Goal: Information Seeking & Learning: Compare options

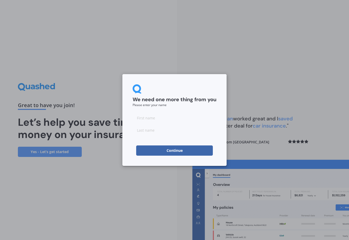
click at [136, 115] on input at bounding box center [175, 118] width 84 height 10
type input "Seonaid"
type input "Grimmett"
click at [177, 150] on button "Continue" at bounding box center [174, 150] width 77 height 10
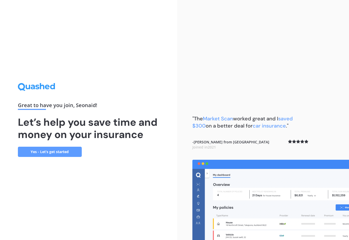
click at [49, 155] on link "Yes - Let’s get started" at bounding box center [50, 152] width 64 height 10
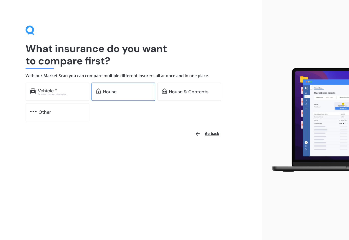
click at [120, 92] on div "House" at bounding box center [127, 91] width 48 height 5
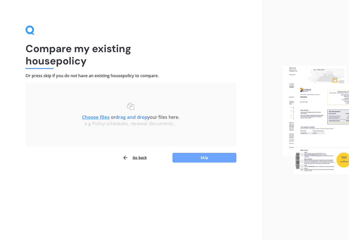
click at [206, 156] on button "Skip" at bounding box center [204, 158] width 64 height 10
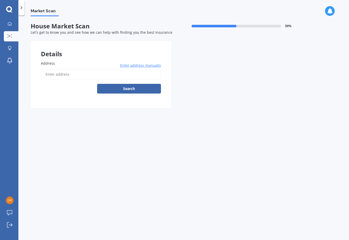
click at [49, 70] on input "Address" at bounding box center [101, 74] width 120 height 11
type input "37 Snells Beach Road, Snells Beach 0920"
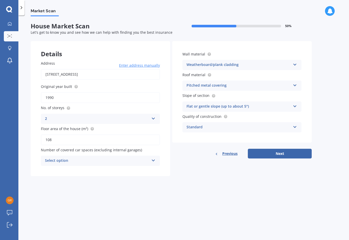
click at [154, 158] on icon at bounding box center [153, 160] width 4 height 4
click at [56, 170] on div "0" at bounding box center [100, 170] width 119 height 9
click at [295, 65] on icon at bounding box center [295, 64] width 4 height 4
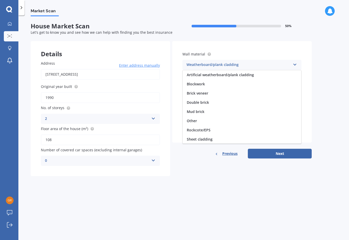
scroll to position [46, 0]
click at [234, 139] on span "Weatherboard/plank cladding" at bounding box center [213, 138] width 52 height 5
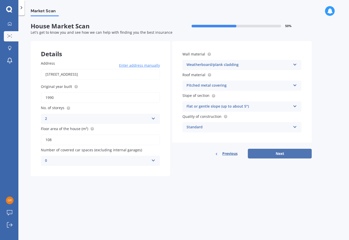
click at [281, 152] on button "Next" at bounding box center [280, 154] width 64 height 10
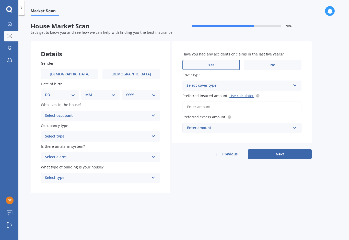
click at [211, 64] on span "Yes" at bounding box center [211, 65] width 6 height 4
click at [0, 0] on input "Yes" at bounding box center [0, 0] width 0 height 0
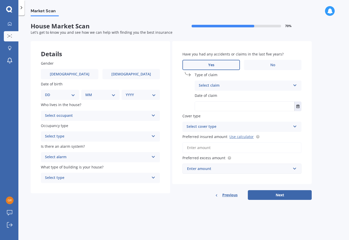
click at [293, 84] on icon at bounding box center [295, 85] width 4 height 4
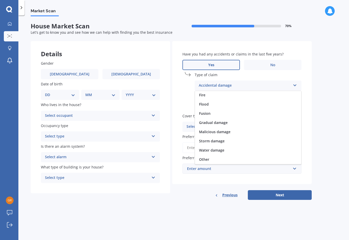
scroll to position [37, 0]
click at [221, 151] on span "Water damage" at bounding box center [211, 150] width 25 height 5
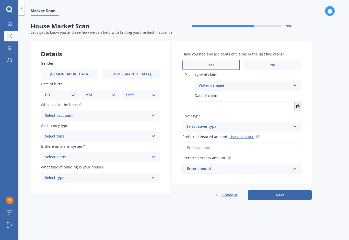
click at [201, 104] on input "text" at bounding box center [244, 106] width 99 height 9
click at [292, 125] on div "Select cover type High" at bounding box center [241, 127] width 119 height 10
type input "23/11/2024"
click at [247, 145] on input "Preferred insured amount Use calculator" at bounding box center [241, 147] width 119 height 11
click at [242, 136] on link "Use calculator" at bounding box center [241, 136] width 24 height 5
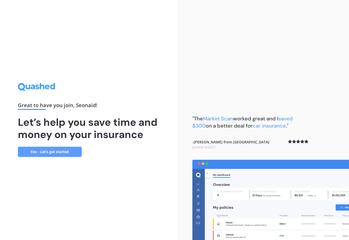
click at [49, 154] on link "Yes - Let’s get started" at bounding box center [50, 152] width 64 height 10
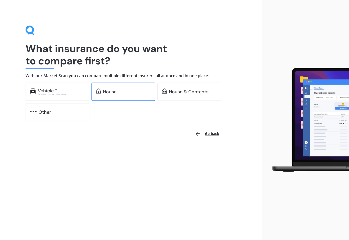
click at [121, 86] on div "House" at bounding box center [123, 92] width 64 height 18
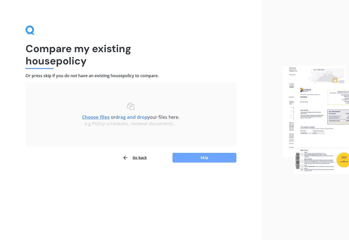
click at [208, 155] on button "Skip" at bounding box center [204, 158] width 64 height 10
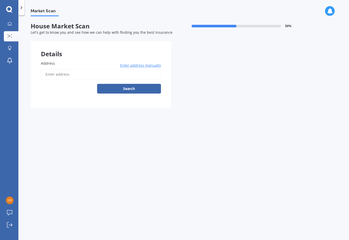
click at [50, 71] on input "Address" at bounding box center [101, 74] width 120 height 11
type input "[STREET_ADDRESS]"
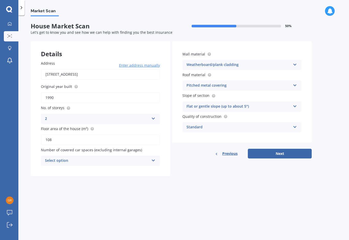
click at [282, 153] on button "Next" at bounding box center [280, 154] width 64 height 10
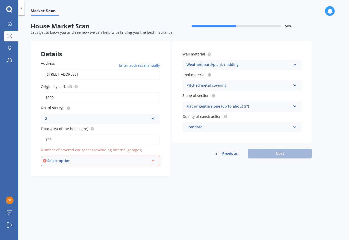
click at [152, 159] on icon at bounding box center [153, 160] width 4 height 4
click at [55, 160] on div "0" at bounding box center [98, 161] width 102 height 6
click at [282, 153] on div "Previous Next" at bounding box center [241, 154] width 139 height 10
click at [152, 158] on icon at bounding box center [153, 160] width 4 height 4
click at [48, 169] on div "0" at bounding box center [100, 170] width 118 height 9
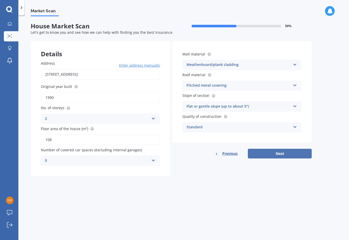
click at [282, 153] on button "Next" at bounding box center [280, 154] width 64 height 10
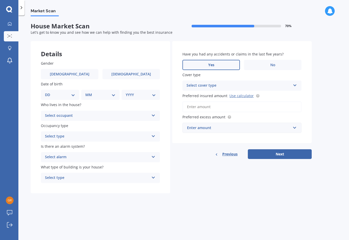
click at [212, 63] on span "Yes" at bounding box center [211, 65] width 6 height 4
click at [0, 0] on input "Yes" at bounding box center [0, 0] width 0 height 0
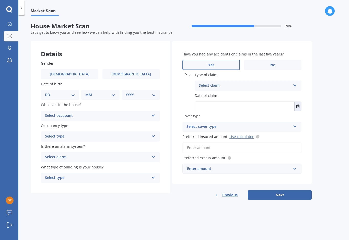
click at [290, 86] on div "Select claim" at bounding box center [245, 86] width 92 height 6
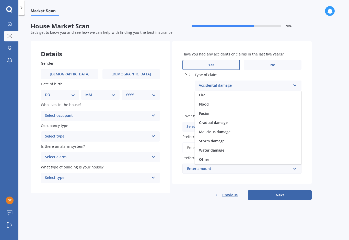
scroll to position [37, 0]
click at [219, 152] on div "Water damage" at bounding box center [248, 150] width 106 height 9
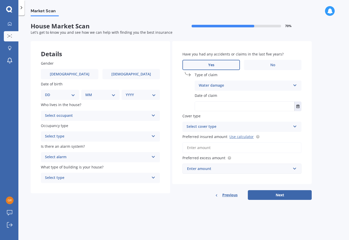
click at [202, 103] on input "text" at bounding box center [244, 106] width 99 height 9
type input "21/11/2024"
click at [293, 125] on div "Select cover type High" at bounding box center [241, 127] width 119 height 10
click at [288, 128] on div "High High" at bounding box center [241, 127] width 119 height 10
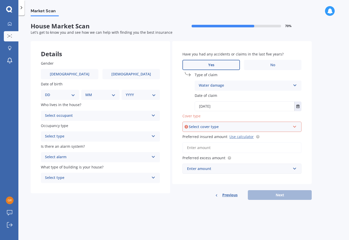
click at [287, 126] on div "Select cover type" at bounding box center [240, 127] width 102 height 6
click at [193, 135] on span "High" at bounding box center [191, 136] width 8 height 5
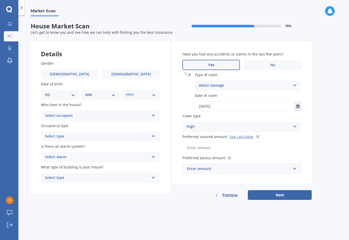
click at [189, 147] on input "Preferred insured amount Use calculator" at bounding box center [241, 147] width 119 height 11
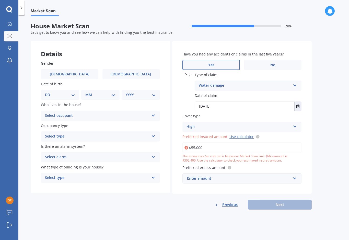
type input "$550,000"
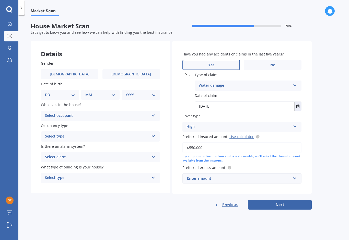
click at [208, 176] on div "Enter amount" at bounding box center [239, 179] width 104 height 6
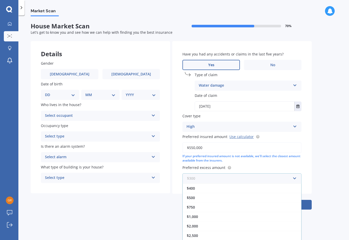
scroll to position [9, 0]
click at [196, 215] on span "$1,000" at bounding box center [192, 216] width 11 height 5
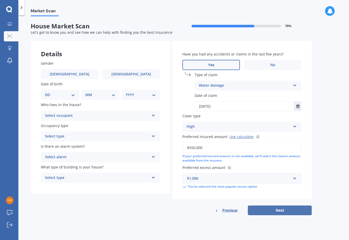
click at [281, 207] on button "Next" at bounding box center [280, 210] width 64 height 10
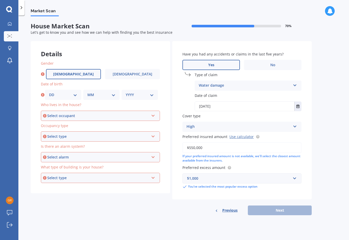
click at [78, 72] on label "Male" at bounding box center [73, 74] width 55 height 10
click at [0, 0] on input "Male" at bounding box center [0, 0] width 0 height 0
click at [133, 73] on span "Female" at bounding box center [131, 74] width 41 height 4
click at [0, 0] on input "Female" at bounding box center [0, 0] width 0 height 0
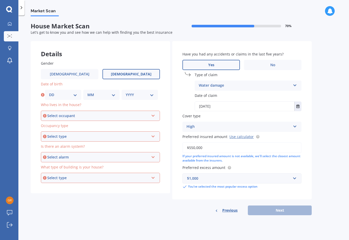
click at [75, 93] on select "DD 01 02 03 04 05 06 07 08 09 10 11 12 13 14 15 16 17 18 19 20 21 22 23 24 25 2…" at bounding box center [63, 95] width 28 height 6
select select "08"
click at [112, 94] on select "MM 01 02 03 04 05 06 07 08 09 10 11 12" at bounding box center [101, 95] width 28 height 6
select select "05"
click at [153, 92] on select "YYYY 2009 2008 2007 2006 2005 2004 2003 2002 2001 2000 1999 1998 1997 1996 1995…" at bounding box center [140, 95] width 28 height 6
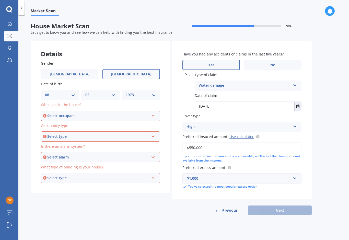
click at [155, 92] on select "YYYY 2009 2008 2007 2006 2005 2004 2003 2002 2001 2000 1999 1998 1997 1996 1995…" at bounding box center [141, 95] width 30 height 6
select select "1961"
click at [145, 113] on div "Select occupant" at bounding box center [98, 116] width 102 height 6
click at [84, 121] on div "Owner" at bounding box center [100, 125] width 118 height 9
click at [152, 134] on icon at bounding box center [153, 136] width 4 height 4
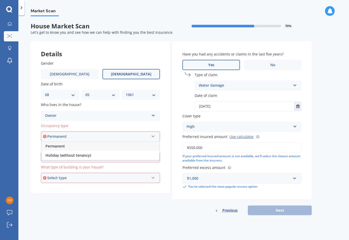
click at [53, 144] on span "Permanent" at bounding box center [54, 146] width 19 height 5
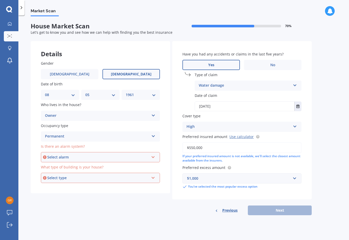
click at [154, 154] on icon at bounding box center [153, 156] width 4 height 4
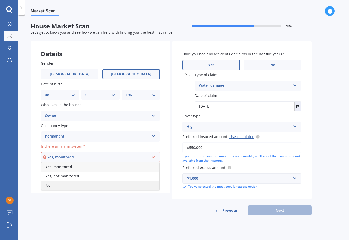
click at [49, 183] on span "No" at bounding box center [47, 185] width 5 height 5
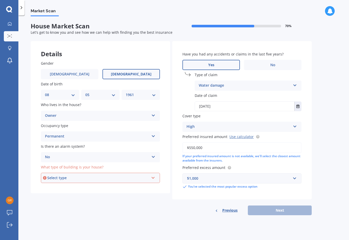
click at [150, 175] on div "Select type Freestanding Multi-unit (in a block of 6 or less) Multi-unit (in a …" at bounding box center [100, 178] width 119 height 10
click at [64, 187] on span "Freestanding" at bounding box center [56, 187] width 23 height 5
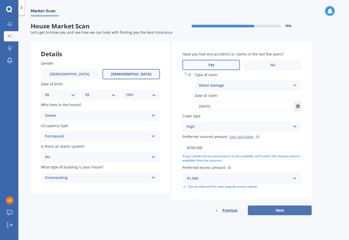
click at [279, 208] on button "Next" at bounding box center [280, 210] width 64 height 10
select select "08"
select select "05"
select select "1961"
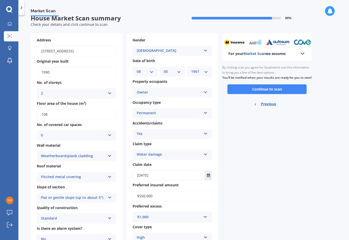
scroll to position [1, 0]
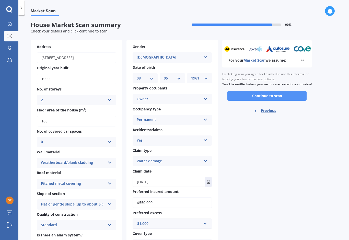
click at [268, 99] on button "Continue to scan" at bounding box center [266, 96] width 79 height 10
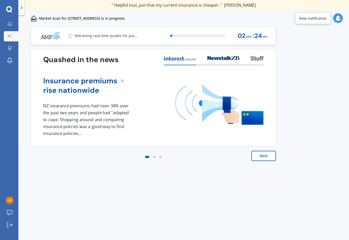
click at [261, 156] on button "Next" at bounding box center [263, 156] width 25 height 10
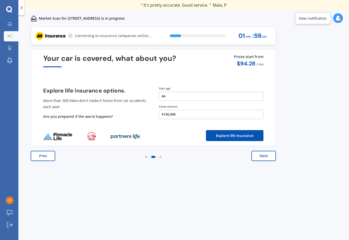
click at [232, 135] on button "Explore life insurance" at bounding box center [234, 135] width 57 height 11
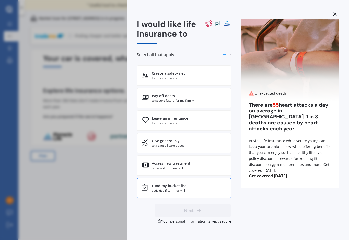
click at [168, 187] on div "Fund my bucket list" at bounding box center [169, 185] width 34 height 5
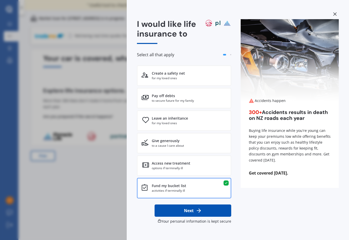
click at [189, 213] on button "Next" at bounding box center [193, 210] width 77 height 12
select select "08"
select select "05"
select select "1961"
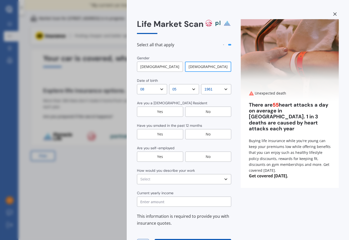
click at [158, 110] on div "Yes" at bounding box center [160, 112] width 46 height 10
click at [213, 133] on div "No" at bounding box center [208, 134] width 46 height 10
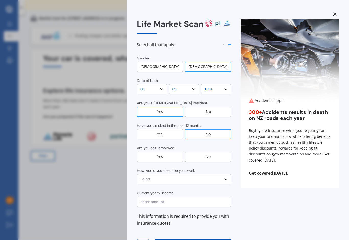
click at [209, 156] on div "No" at bounding box center [208, 157] width 46 height 10
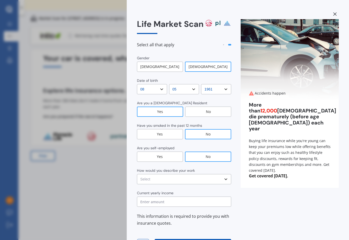
click at [149, 179] on select "Select No manual work e.g. lawyer, consultant, engineer Light manual work e.g. …" at bounding box center [184, 179] width 94 height 10
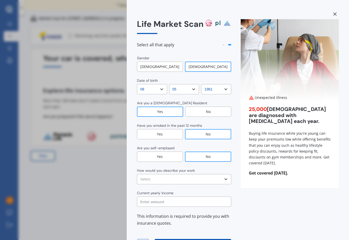
select select "Light manual work e.g. plumber, nurse, hairdresser"
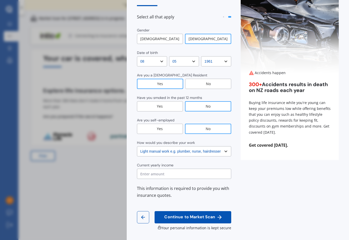
scroll to position [28, 0]
click at [142, 175] on input "text" at bounding box center [184, 174] width 94 height 10
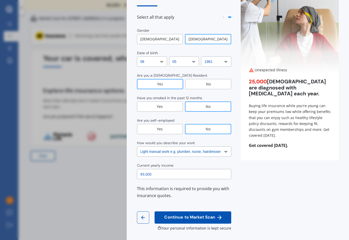
type input "$90,000"
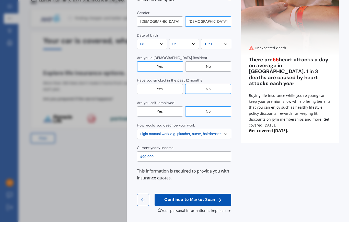
scroll to position [9, 0]
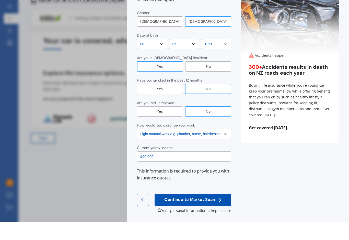
click at [186, 215] on span "Continue to Market Scan" at bounding box center [189, 217] width 53 height 5
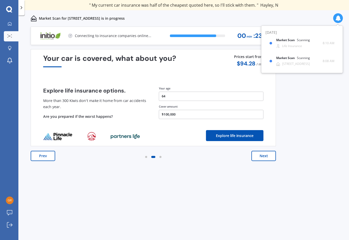
click at [178, 110] on button "$100,000" at bounding box center [211, 114] width 105 height 9
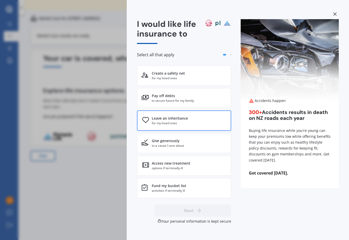
click at [178, 116] on div "Leave an inheritance" at bounding box center [170, 118] width 36 height 5
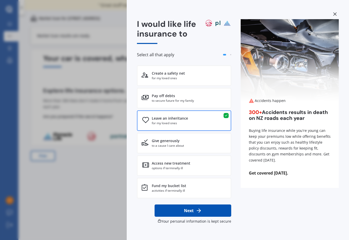
click at [196, 207] on icon at bounding box center [199, 210] width 6 height 6
select select "08"
select select "05"
select select "1961"
select select "Light manual work e.g. plumber, nurse, hairdresser"
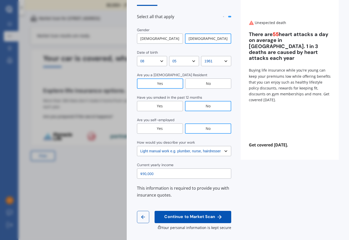
scroll to position [28, 0]
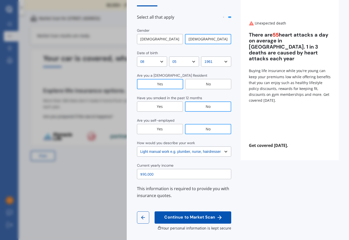
click at [189, 215] on span "Continue to Market Scan" at bounding box center [189, 217] width 53 height 5
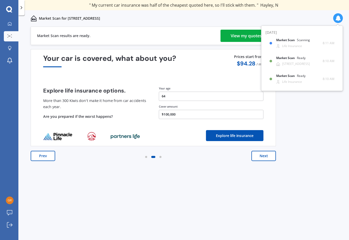
click at [264, 151] on button "Next" at bounding box center [263, 156] width 25 height 10
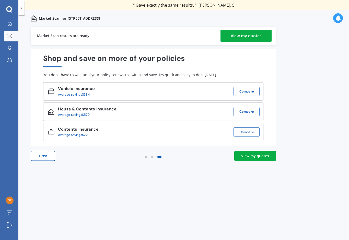
click at [40, 151] on button "Prev" at bounding box center [43, 156] width 25 height 10
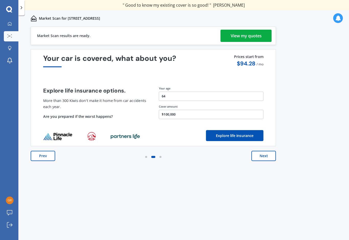
click at [231, 130] on button "Explore life insurance" at bounding box center [234, 135] width 57 height 11
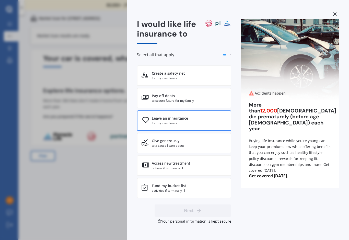
click at [174, 116] on div "Leave an inheritance" at bounding box center [170, 118] width 36 height 5
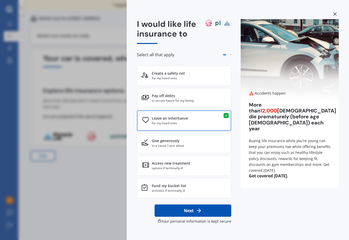
click at [185, 204] on button "Next" at bounding box center [193, 210] width 77 height 12
select select "08"
select select "05"
select select "1961"
select select "Light manual work e.g. plumber, nurse, hairdresser"
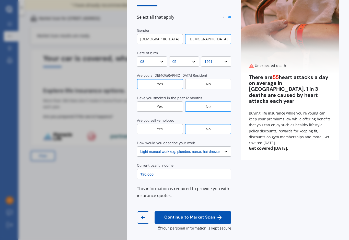
click at [188, 215] on span "Continue to Market Scan" at bounding box center [189, 217] width 53 height 5
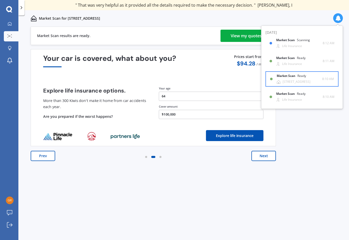
click at [294, 80] on div "37 Snells Beach Road, Snells Beach 0920" at bounding box center [297, 82] width 28 height 4
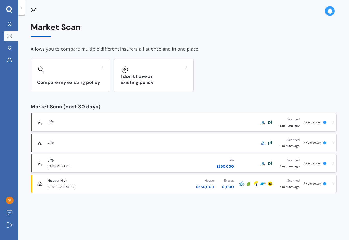
click at [318, 121] on span "Select cover" at bounding box center [312, 122] width 17 height 4
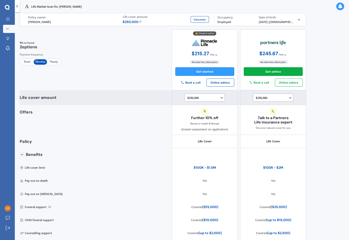
click at [222, 96] on icon at bounding box center [222, 98] width 4 height 4
click at [210, 106] on div "$100,000" at bounding box center [206, 105] width 36 height 7
click at [220, 99] on icon at bounding box center [222, 98] width 4 height 4
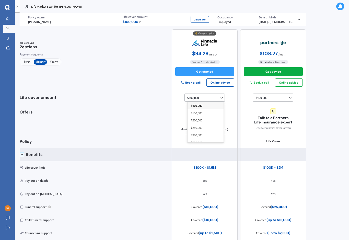
click at [27, 154] on div "Benefits" at bounding box center [42, 154] width 44 height 13
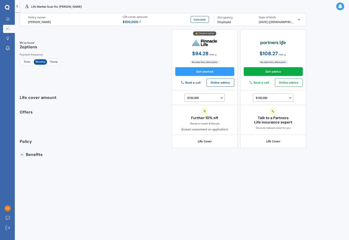
click at [36, 156] on div "Benefits" at bounding box center [42, 154] width 44 height 13
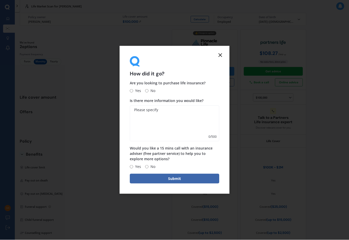
click at [218, 54] on icon at bounding box center [220, 55] width 6 height 6
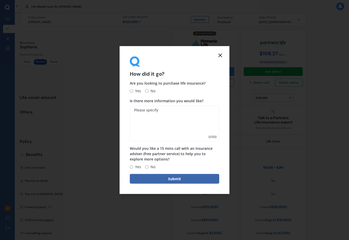
click at [223, 55] on icon at bounding box center [220, 55] width 6 height 6
